Goal: Obtain resource: Download file/media

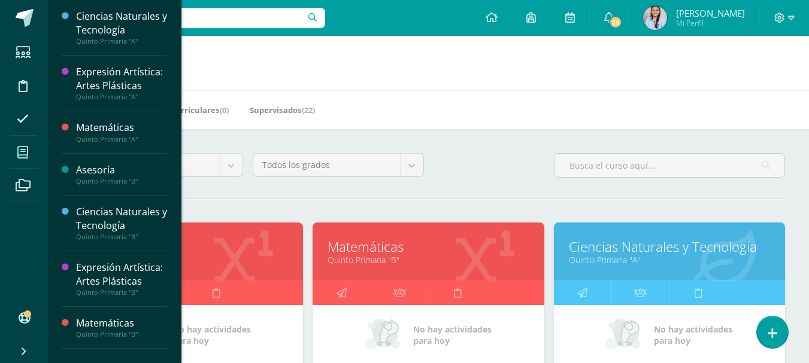
click at [374, 261] on link "Quinto Primaria "B"" at bounding box center [427, 259] width 201 height 11
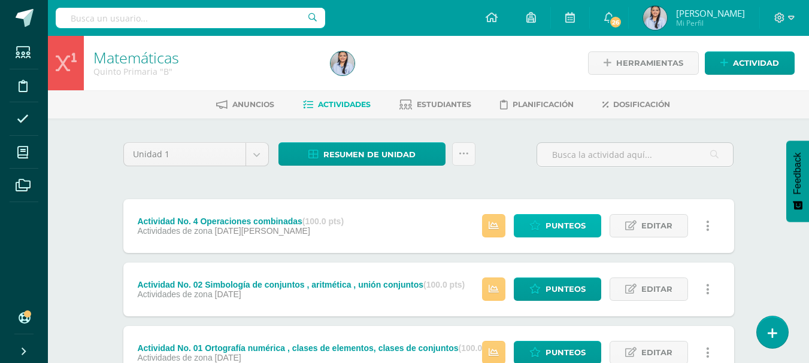
click at [546, 226] on span "Punteos" at bounding box center [565, 226] width 40 height 22
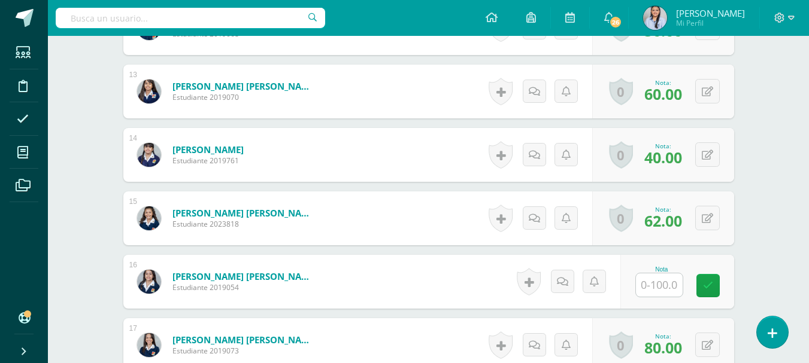
scroll to position [1114, 0]
click at [666, 290] on input "text" at bounding box center [659, 284] width 47 height 23
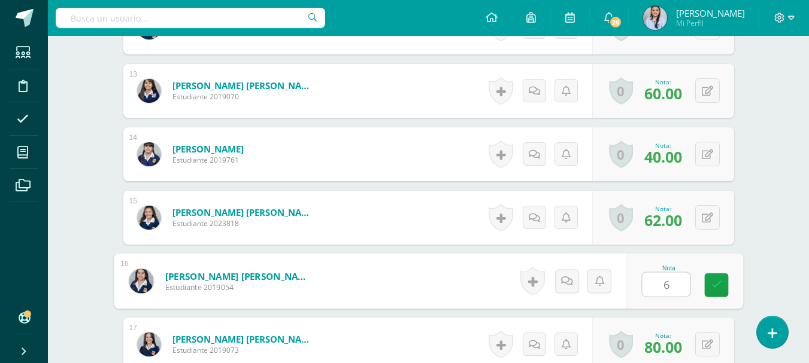
type input "68"
click at [715, 285] on icon at bounding box center [716, 285] width 11 height 10
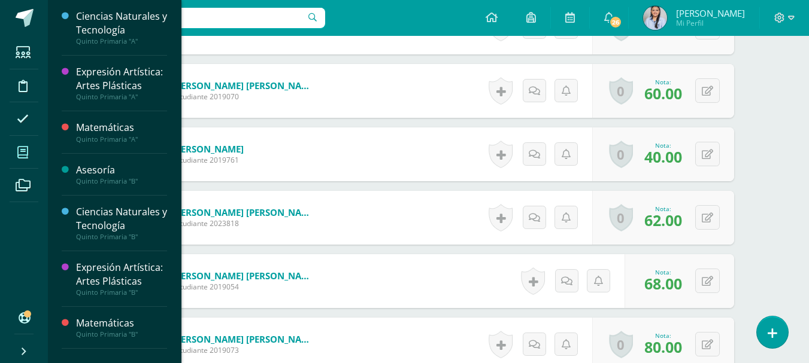
click at [20, 153] on icon at bounding box center [22, 153] width 11 height 12
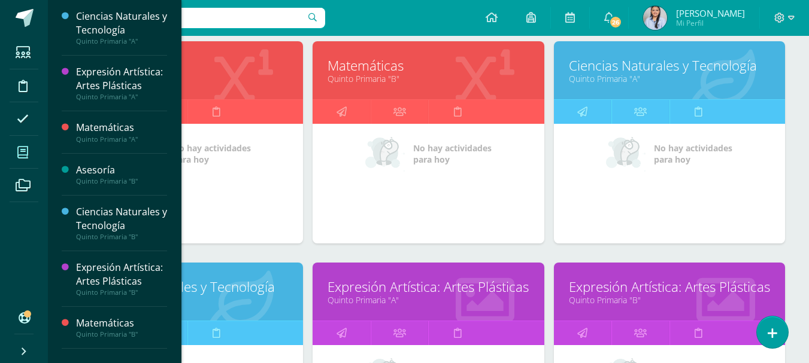
scroll to position [183, 0]
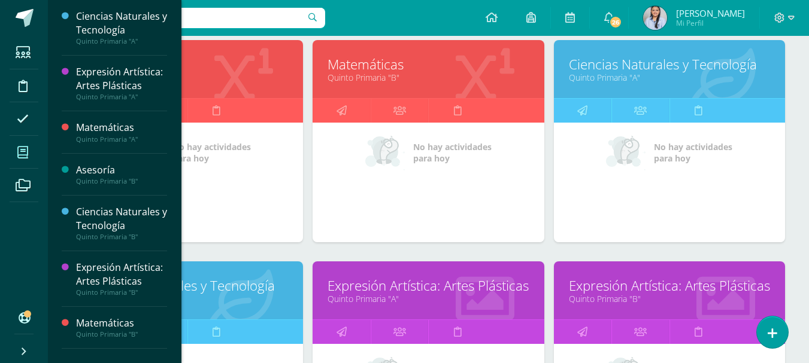
click at [244, 289] on link "Ciencias Naturales y Tecnología" at bounding box center [187, 286] width 201 height 19
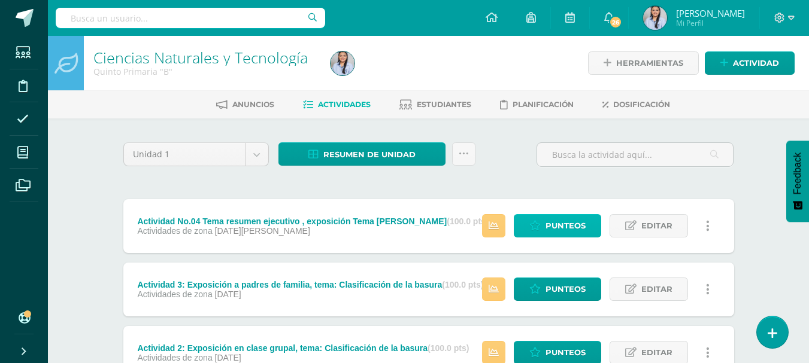
click at [565, 227] on span "Punteos" at bounding box center [565, 226] width 40 height 22
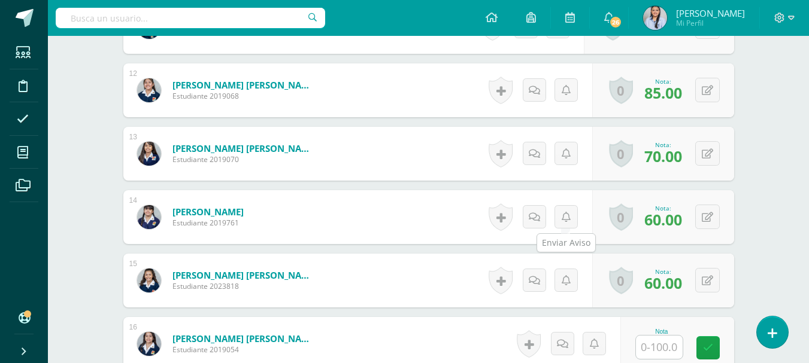
scroll to position [1051, 0]
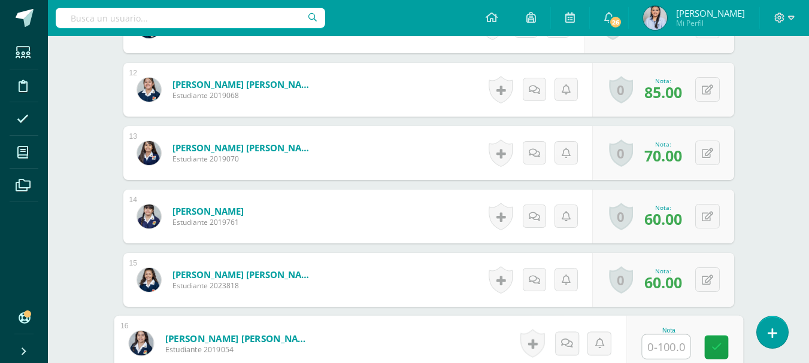
click at [660, 345] on input "text" at bounding box center [666, 347] width 48 height 24
type input "82"
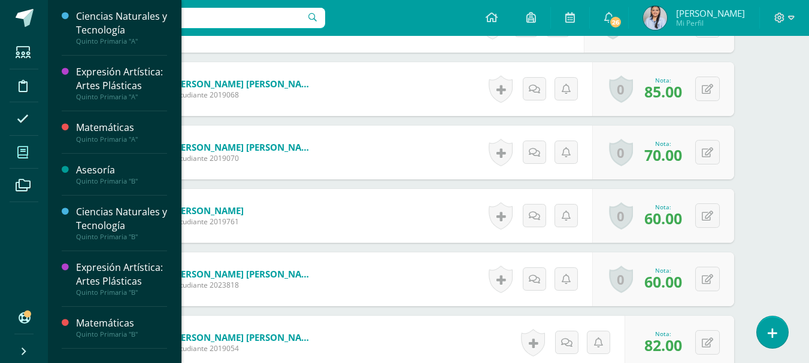
click at [26, 157] on icon at bounding box center [22, 153] width 11 height 12
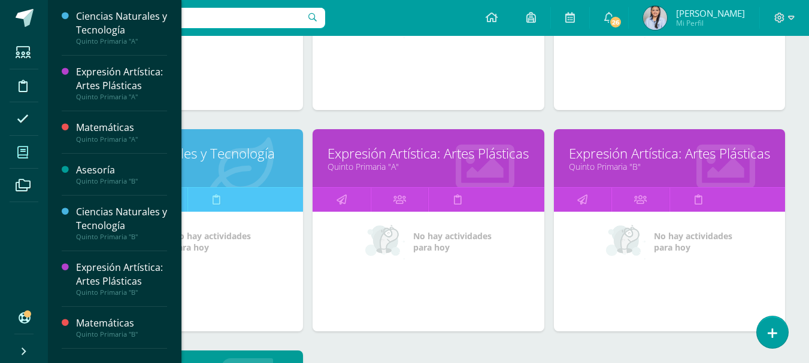
scroll to position [316, 0]
click at [668, 163] on link "Quinto Primaria "B"" at bounding box center [669, 165] width 201 height 11
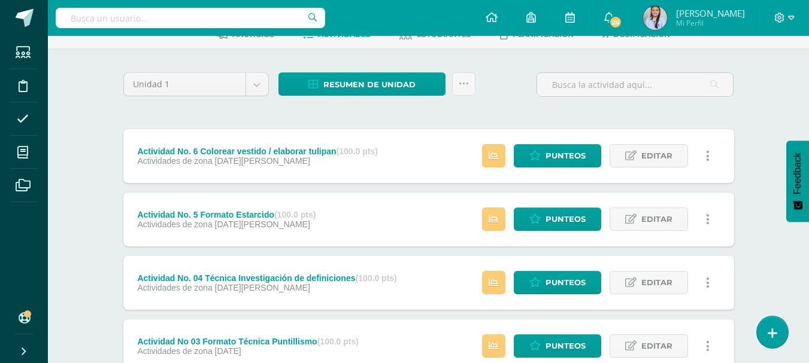
scroll to position [63, 0]
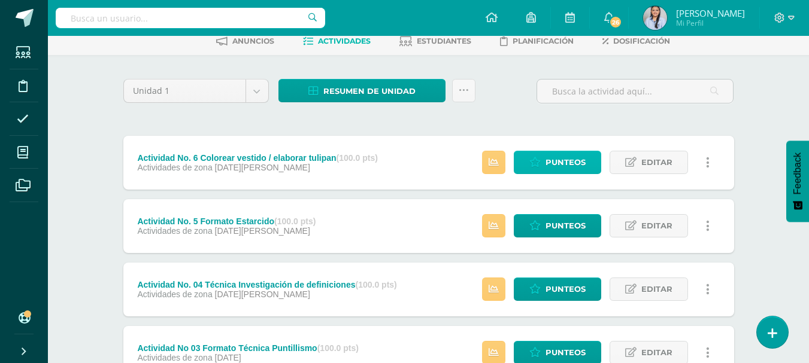
click at [565, 170] on span "Punteos" at bounding box center [565, 162] width 40 height 22
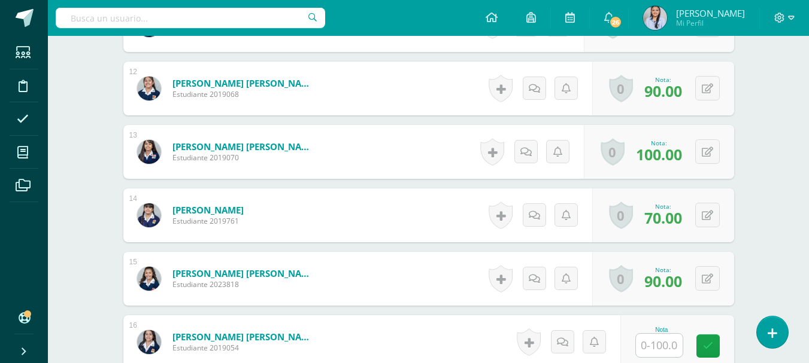
scroll to position [1053, 0]
click at [660, 345] on input "text" at bounding box center [659, 344] width 47 height 23
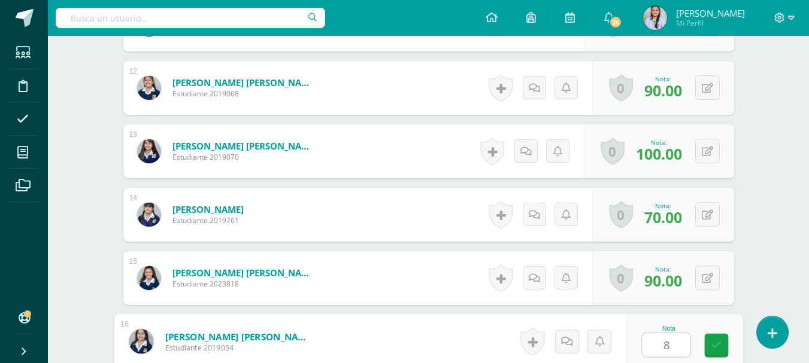
type input "86"
click at [716, 350] on icon at bounding box center [716, 346] width 11 height 10
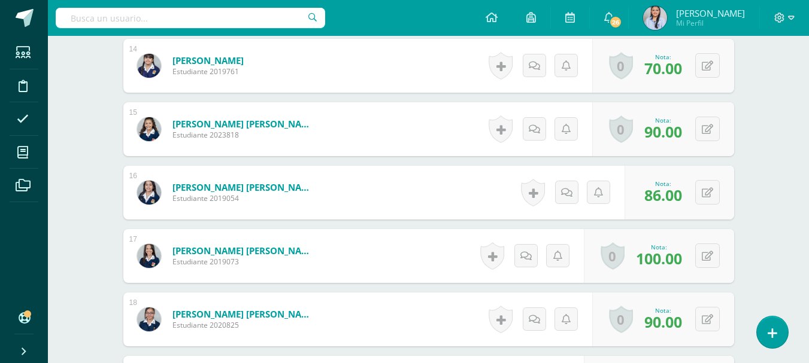
scroll to position [1203, 0]
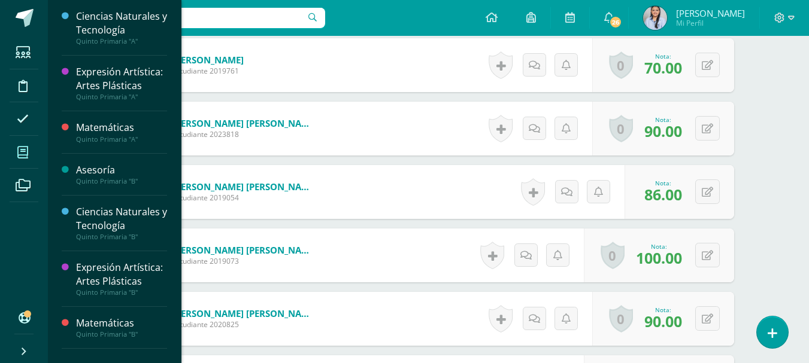
click at [23, 152] on icon at bounding box center [22, 153] width 11 height 12
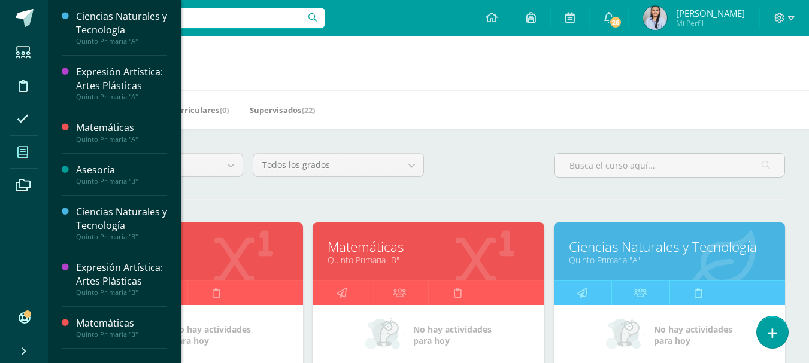
click at [708, 78] on h1 "Mis cursos" at bounding box center [428, 63] width 732 height 54
click at [481, 114] on div "Mis Cursos (7) Mis Extracurriculares (0) Supervisados (22)" at bounding box center [443, 109] width 790 height 39
click at [369, 262] on link "Quinto Primaria "B"" at bounding box center [427, 259] width 201 height 11
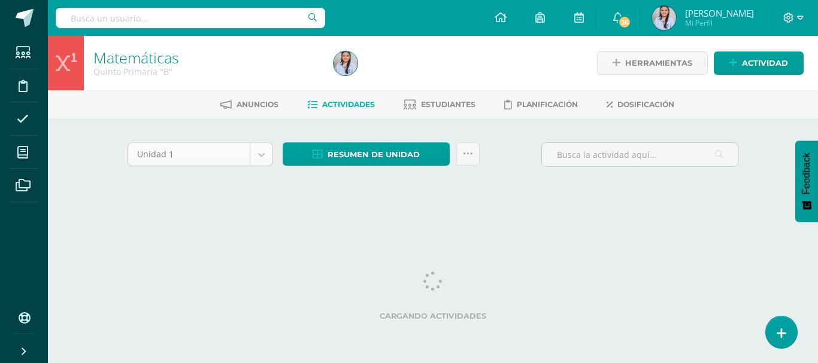
click at [262, 157] on body "Estudiantes Disciplina Asistencia Mis cursos Archivos Soporte Ayuda Reportar un…" at bounding box center [409, 111] width 818 height 223
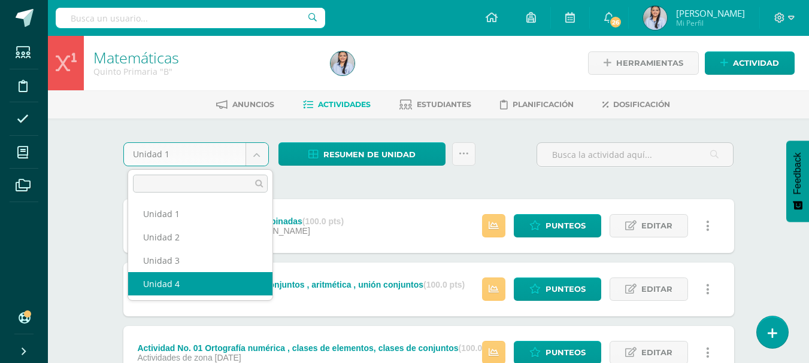
select select "Unidad 4"
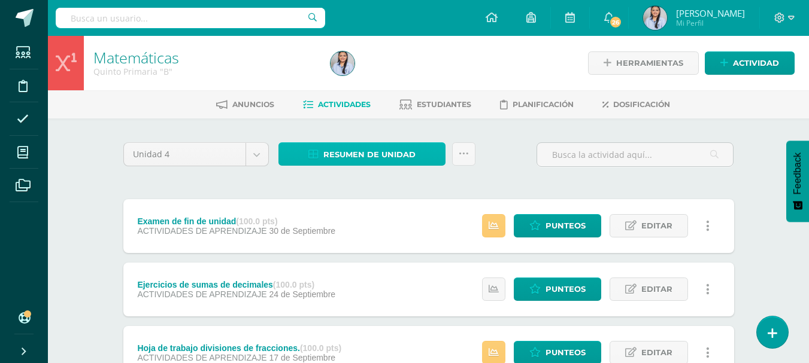
click at [365, 155] on span "Resumen de unidad" at bounding box center [369, 155] width 92 height 22
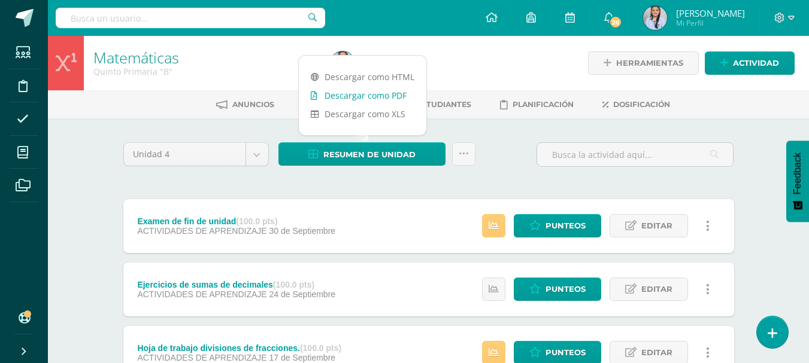
click at [380, 94] on link "Descargar como PDF" at bounding box center [363, 95] width 128 height 19
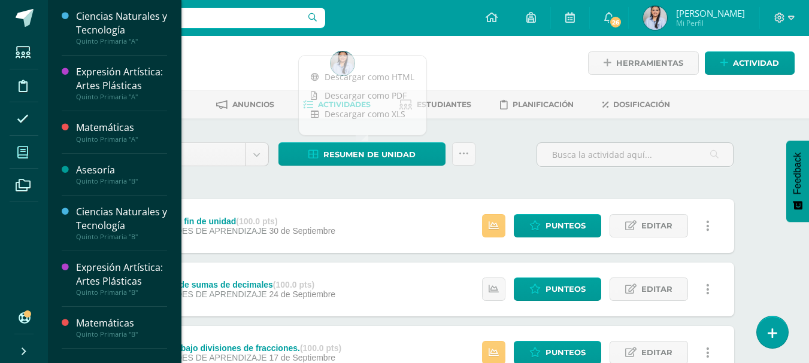
click at [20, 149] on icon at bounding box center [22, 153] width 11 height 12
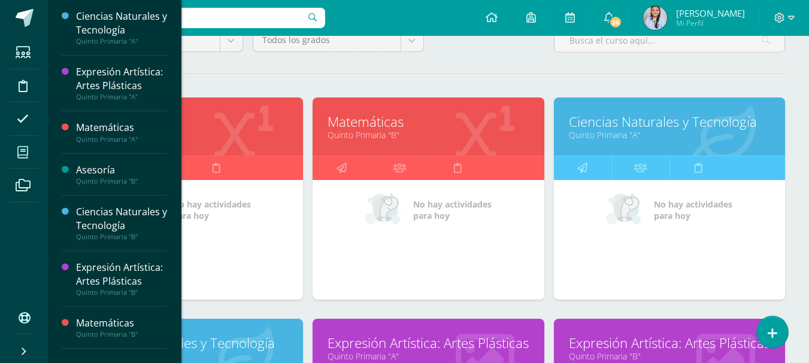
scroll to position [126, 0]
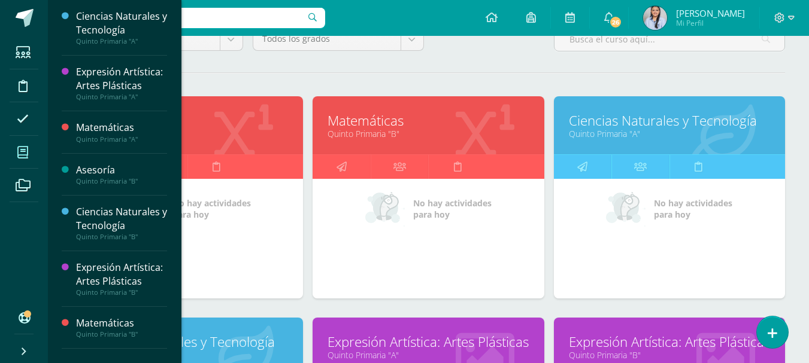
click at [256, 341] on link "Ciencias Naturales y Tecnología" at bounding box center [187, 342] width 201 height 19
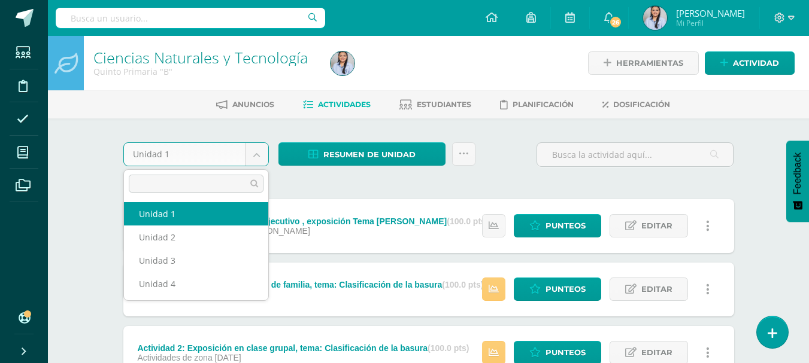
click at [259, 155] on body "Estudiantes Disciplina Asistencia Mis cursos Archivos Soporte Ayuda Reportar un…" at bounding box center [404, 261] width 809 height 523
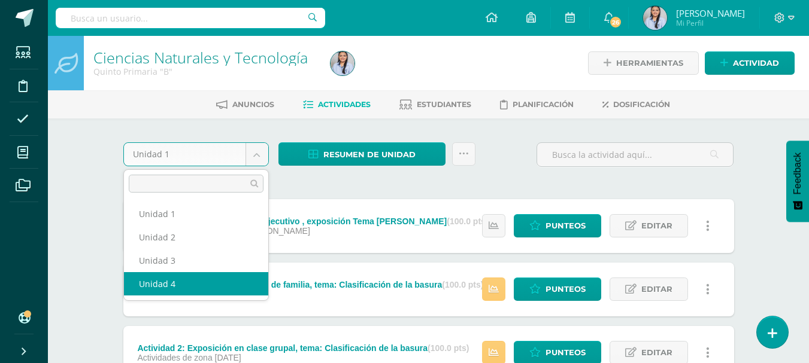
select select "Unidad 4"
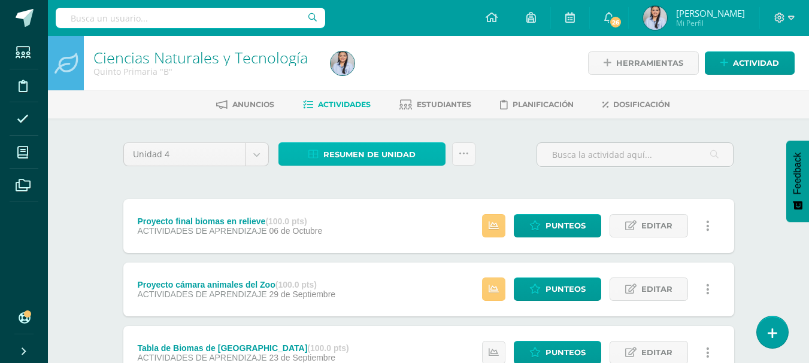
click at [356, 150] on span "Resumen de unidad" at bounding box center [369, 155] width 92 height 22
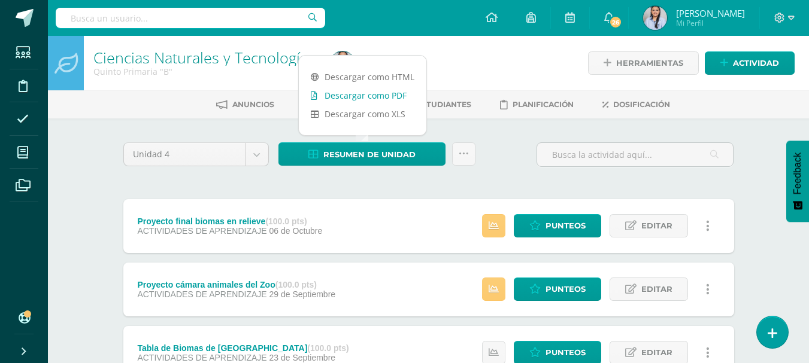
click at [382, 92] on link "Descargar como PDF" at bounding box center [363, 95] width 128 height 19
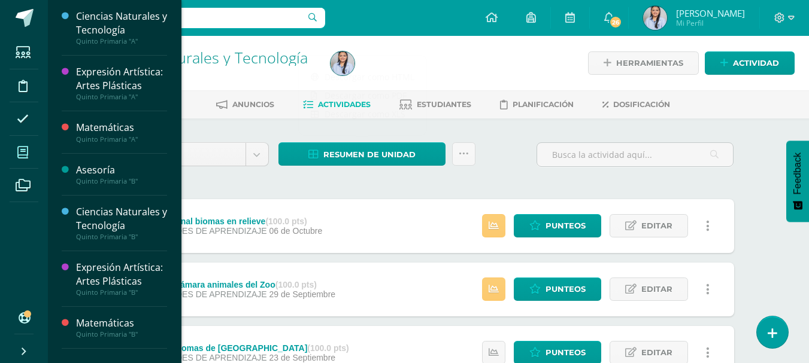
click at [24, 157] on icon at bounding box center [22, 153] width 11 height 12
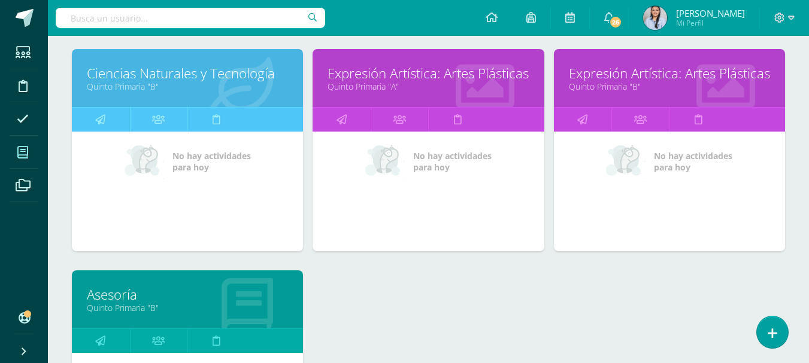
scroll to position [396, 0]
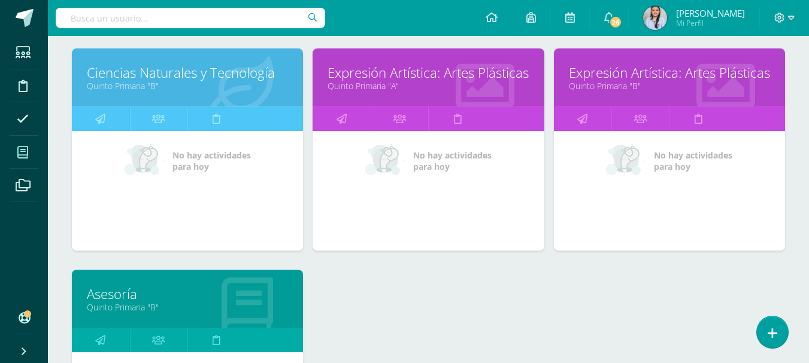
click at [674, 89] on link "Quinto Primaria "B"" at bounding box center [669, 85] width 201 height 11
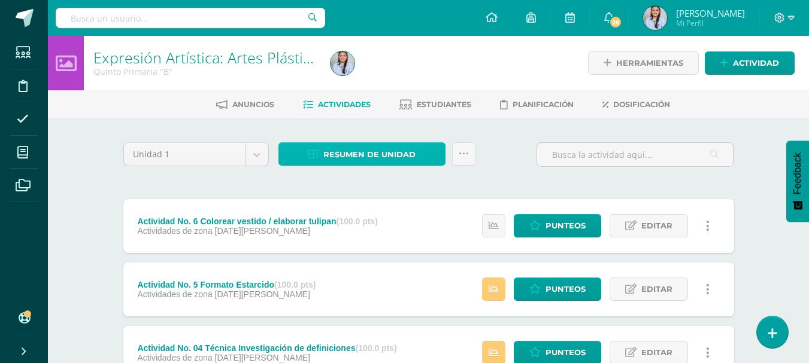
click at [384, 154] on span "Resumen de unidad" at bounding box center [369, 155] width 92 height 22
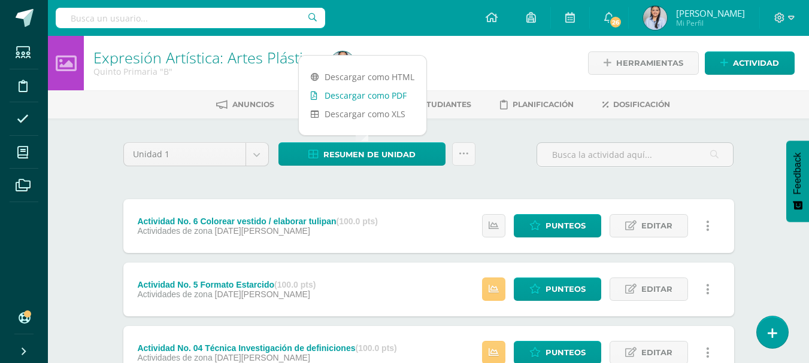
click at [378, 98] on link "Descargar como PDF" at bounding box center [363, 95] width 128 height 19
click at [256, 156] on body "Estudiantes Disciplina Asistencia Mis cursos Archivos Soporte Ayuda Reportar un…" at bounding box center [404, 325] width 809 height 650
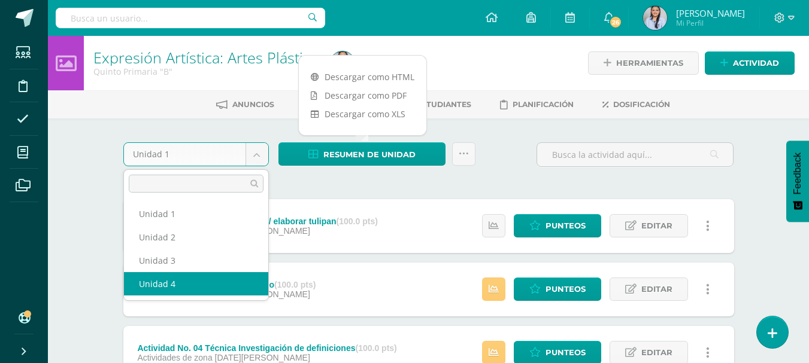
select select "Unidad 4"
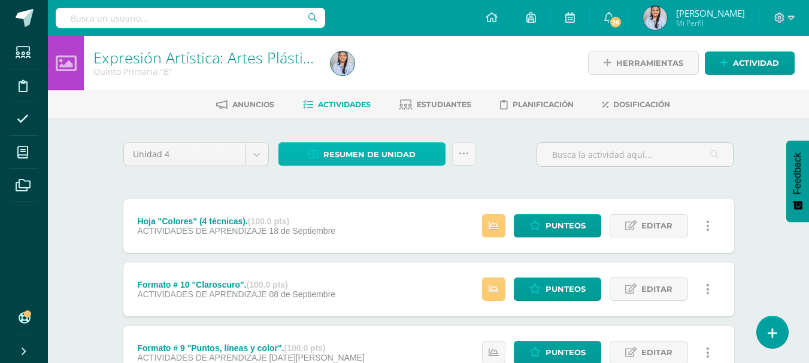
click at [350, 157] on span "Resumen de unidad" at bounding box center [369, 155] width 92 height 22
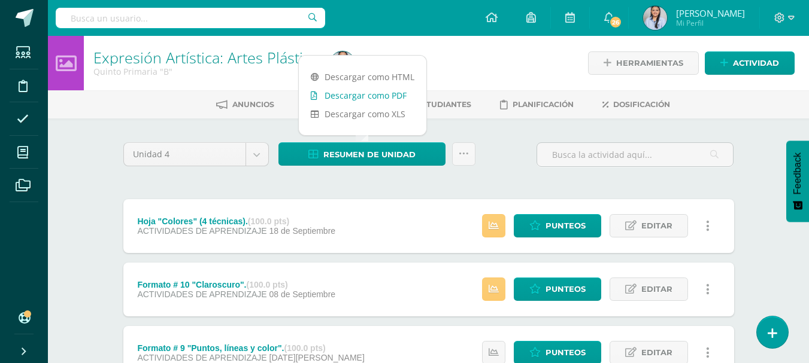
click at [377, 96] on link "Descargar como PDF" at bounding box center [363, 95] width 128 height 19
click at [790, 17] on icon at bounding box center [791, 18] width 7 height 11
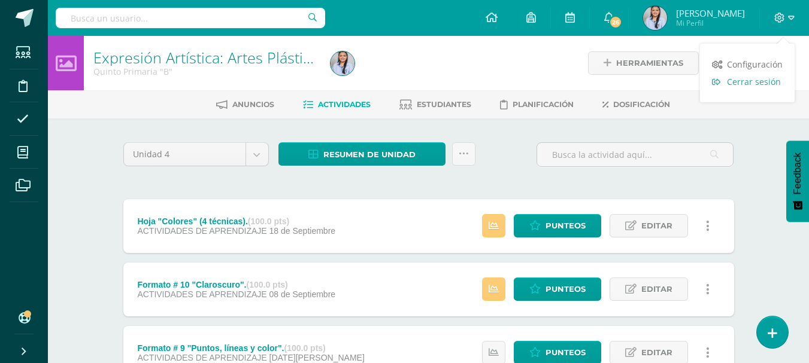
click at [738, 85] on span "Cerrar sesión" at bounding box center [754, 81] width 54 height 11
